Goal: Information Seeking & Learning: Learn about a topic

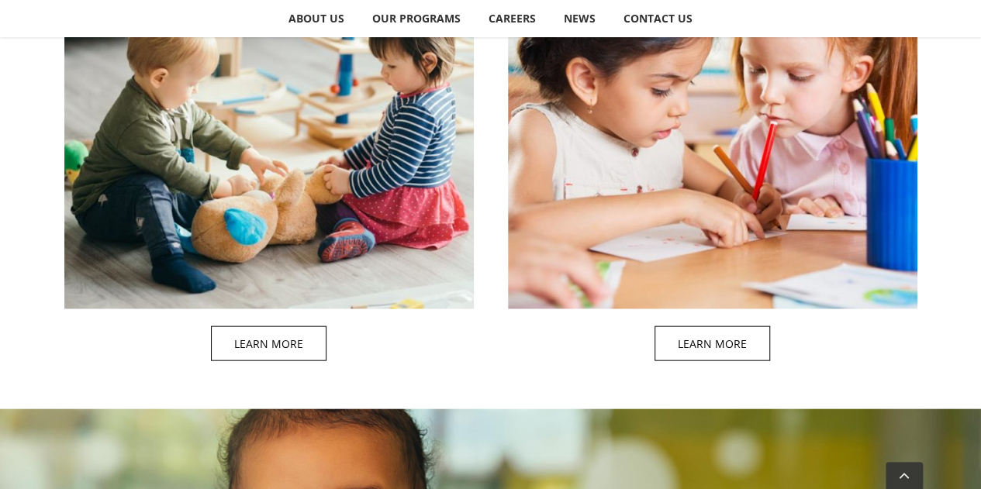
scroll to position [1560, 0]
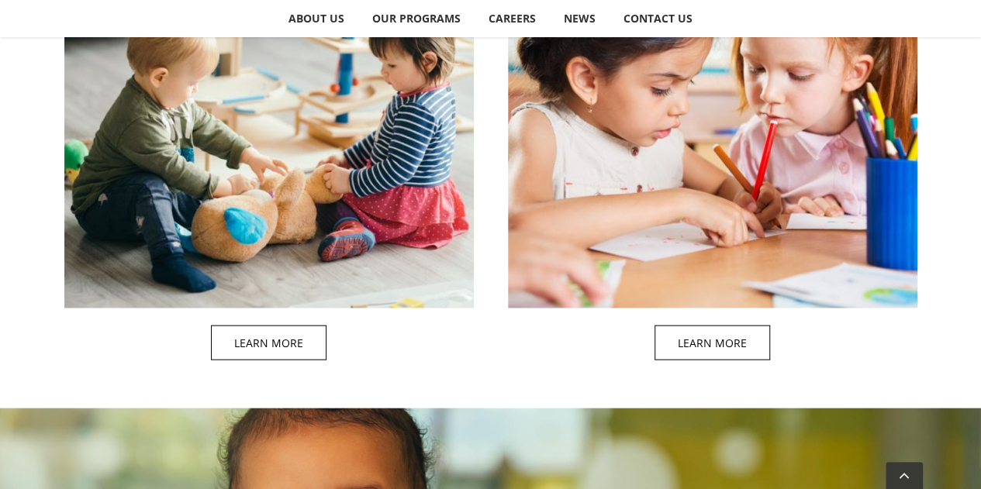
drag, startPoint x: 180, startPoint y: 424, endPoint x: 118, endPoint y: 356, distance: 92.2
click at [118, 356] on span at bounding box center [285, 128] width 409 height 499
click at [267, 337] on span at bounding box center [285, 128] width 409 height 499
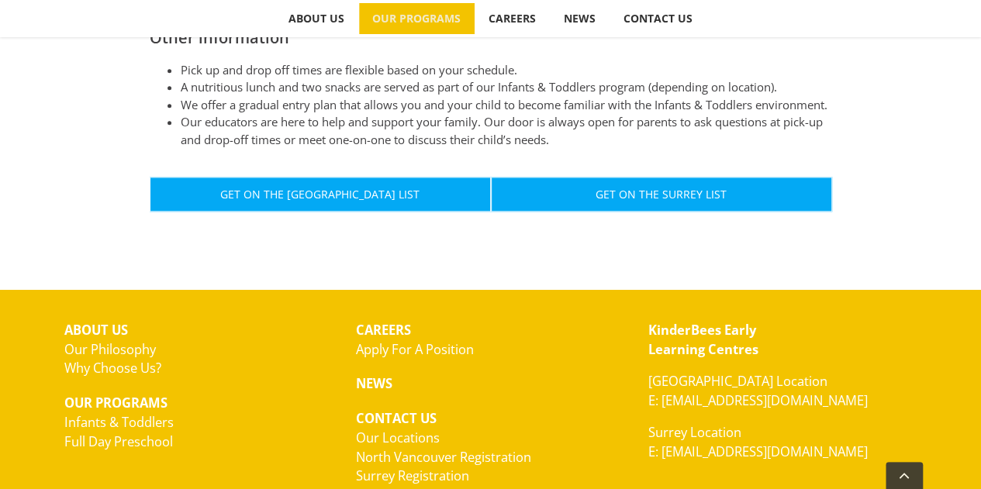
scroll to position [957, 0]
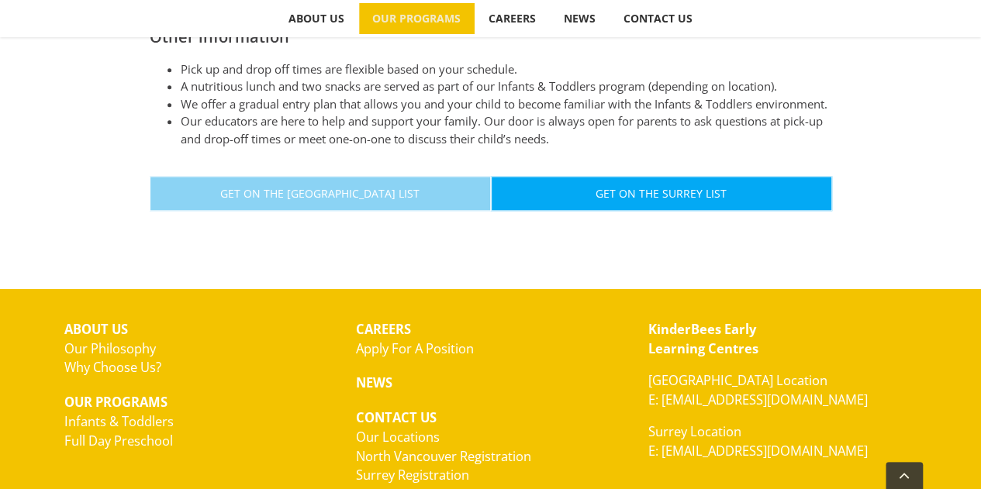
click at [343, 192] on span "Get On The [GEOGRAPHIC_DATA] List" at bounding box center [319, 193] width 199 height 13
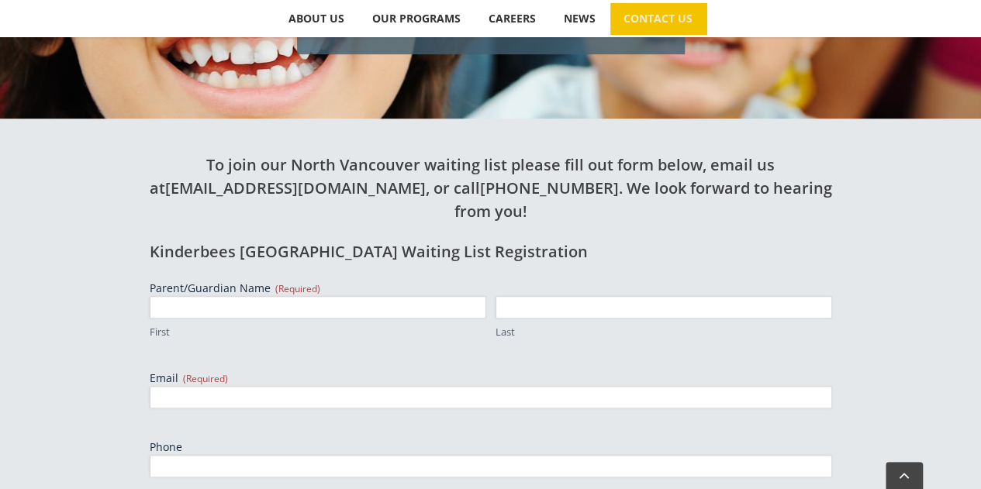
scroll to position [420, 0]
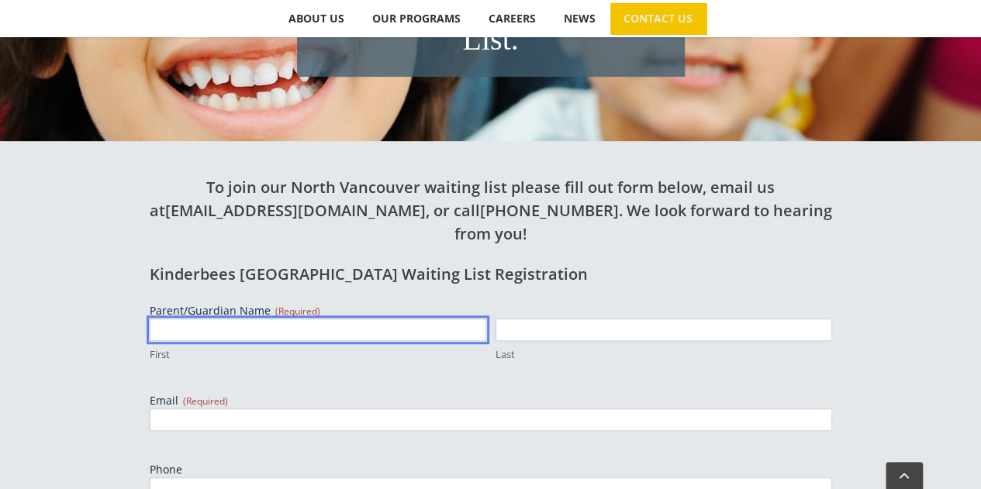
click at [334, 319] on input "First" at bounding box center [318, 330] width 337 height 22
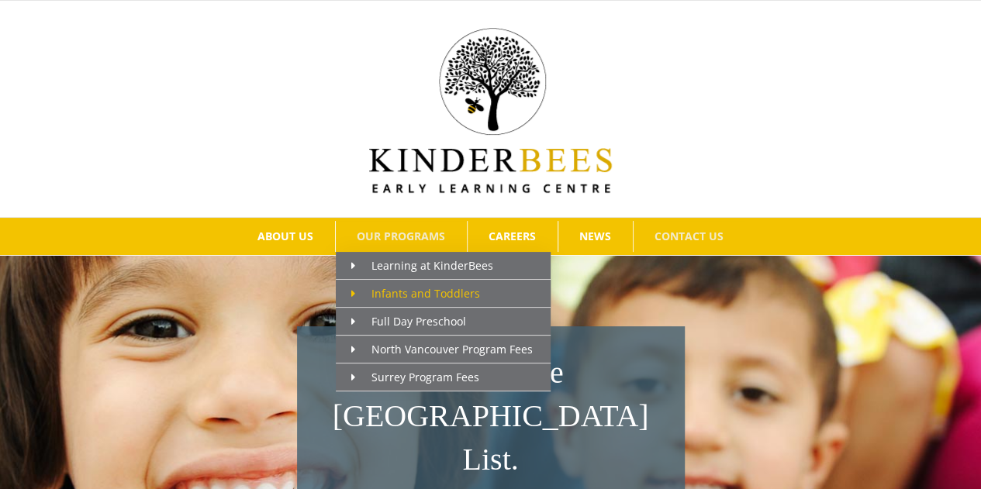
click at [430, 288] on span "Infants and Toddlers" at bounding box center [415, 293] width 129 height 15
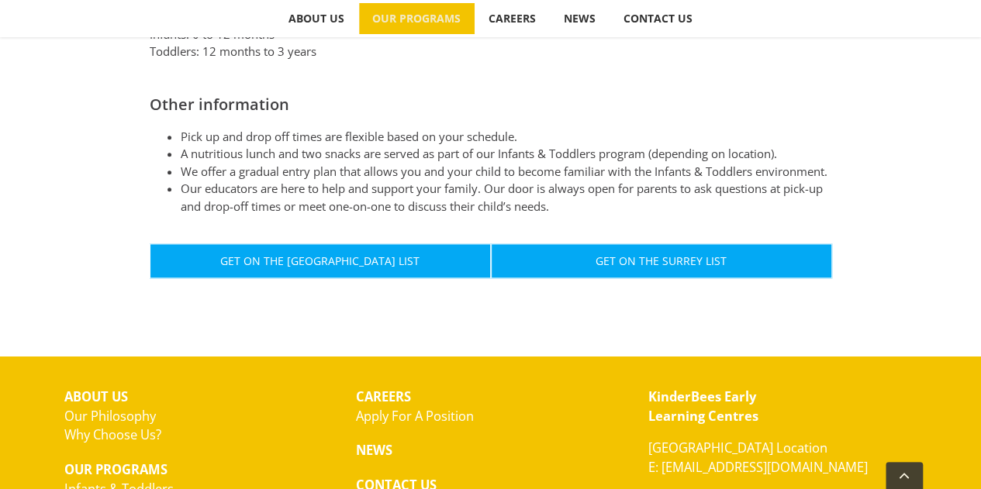
scroll to position [1052, 0]
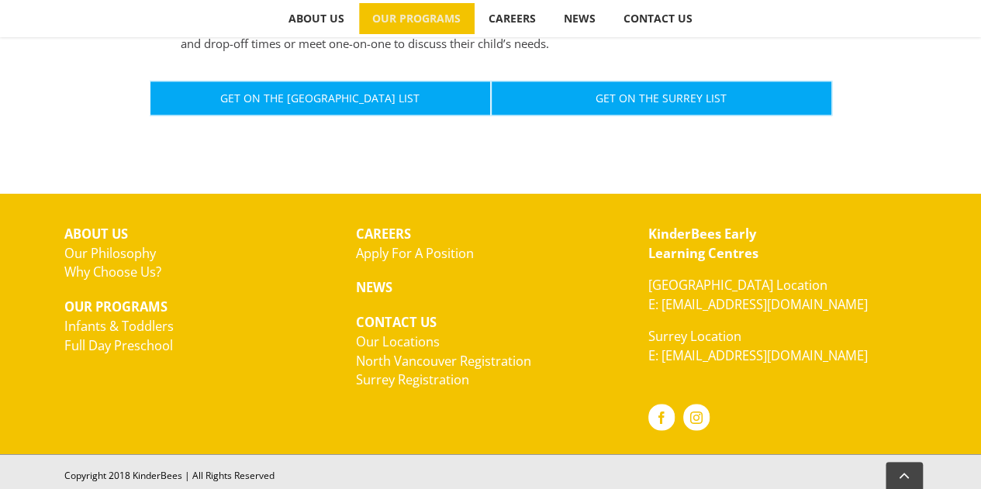
click at [124, 249] on link "Our Philosophy" at bounding box center [110, 253] width 92 height 18
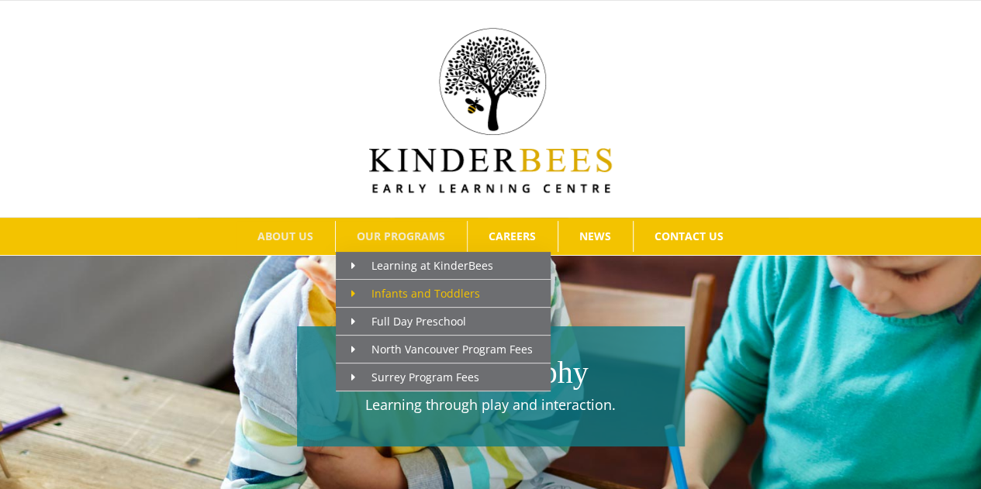
click at [461, 292] on span "Infants and Toddlers" at bounding box center [415, 293] width 129 height 15
